Goal: Task Accomplishment & Management: Use online tool/utility

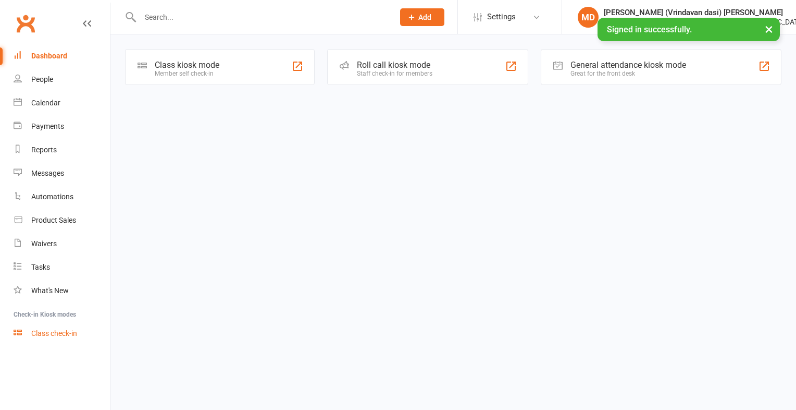
click at [58, 334] on div "Class check-in" at bounding box center [54, 333] width 46 height 8
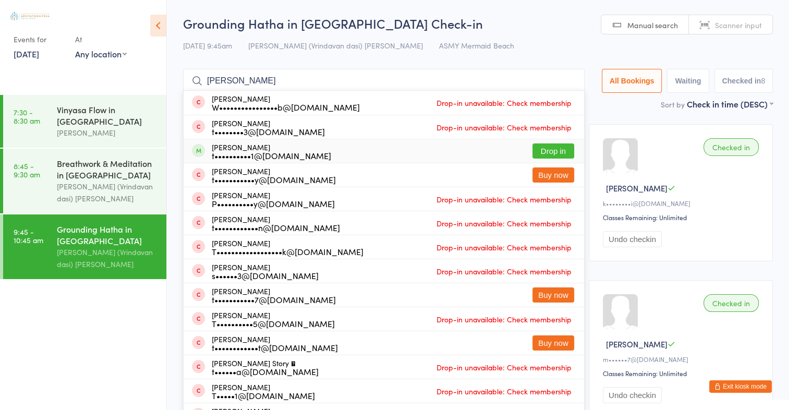
type input "[PERSON_NAME]"
click at [549, 145] on button "Drop in" at bounding box center [553, 150] width 42 height 15
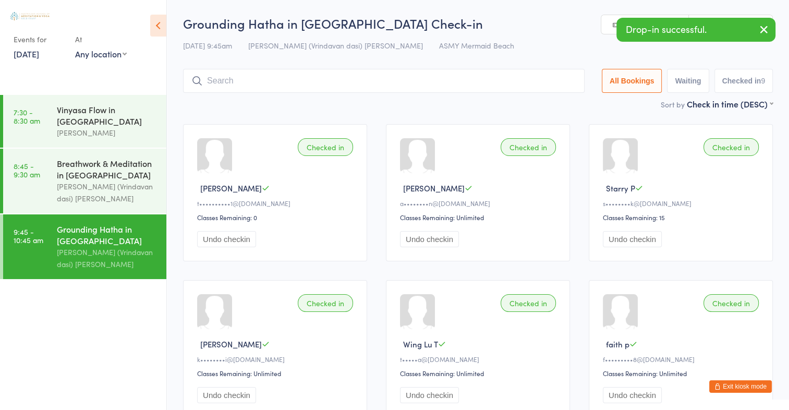
click at [223, 81] on input "search" at bounding box center [383, 81] width 401 height 24
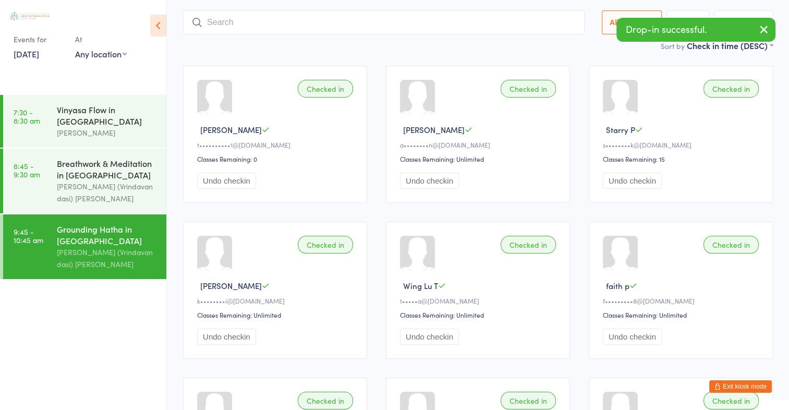
scroll to position [69, 0]
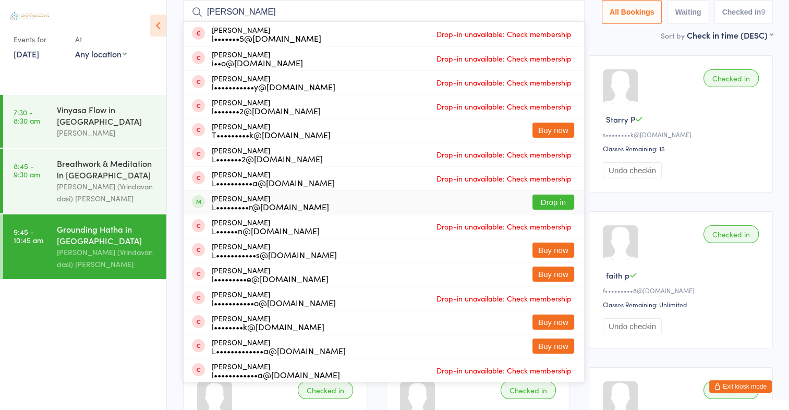
type input "[PERSON_NAME]"
click at [538, 202] on button "Drop in" at bounding box center [553, 201] width 42 height 15
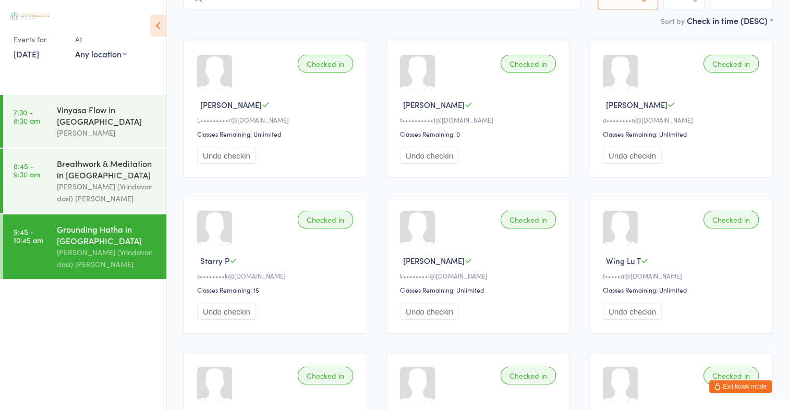
scroll to position [69, 0]
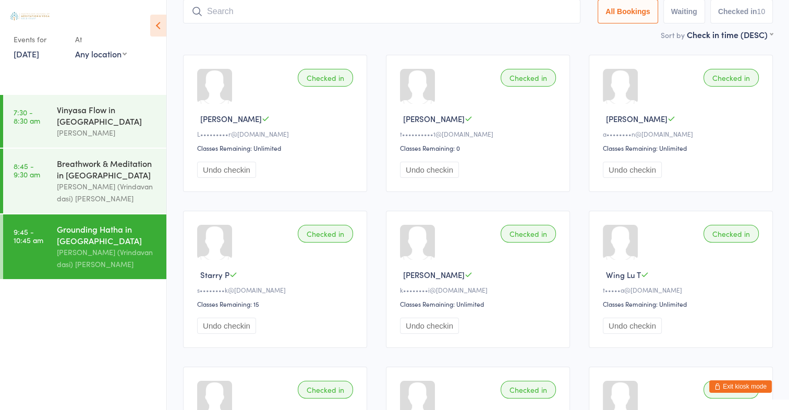
click at [679, 182] on div "Checked in [PERSON_NAME] a••••••••n@[DOMAIN_NAME] Classes Remaining: Unlimited …" at bounding box center [680, 123] width 184 height 137
